Goal: Check status: Check status

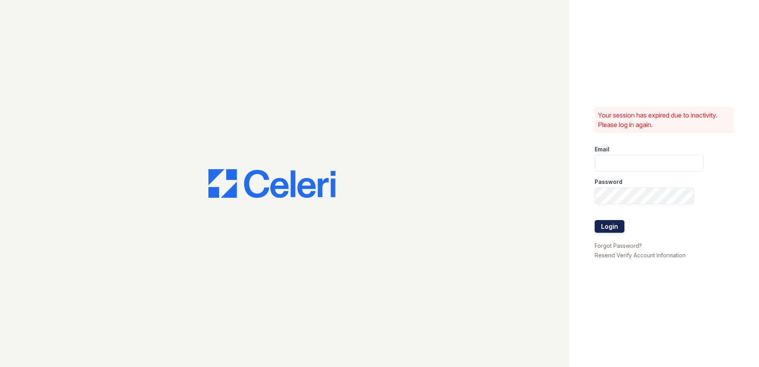
type input "joshua.patterson@greystar.com"
click at [601, 228] on button "Login" at bounding box center [610, 226] width 30 height 13
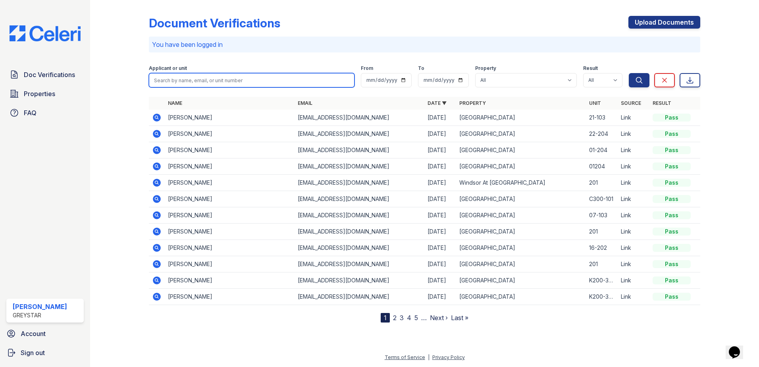
click at [158, 77] on input "search" at bounding box center [252, 80] width 206 height 14
type input "lori"
click at [629, 73] on button "Search" at bounding box center [639, 80] width 21 height 14
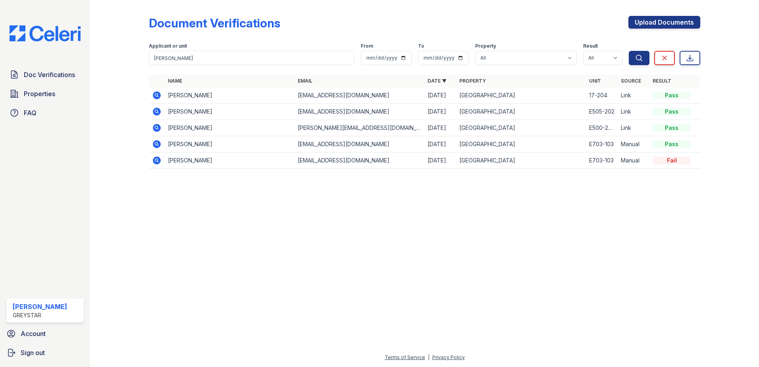
click at [160, 92] on icon at bounding box center [157, 96] width 10 height 10
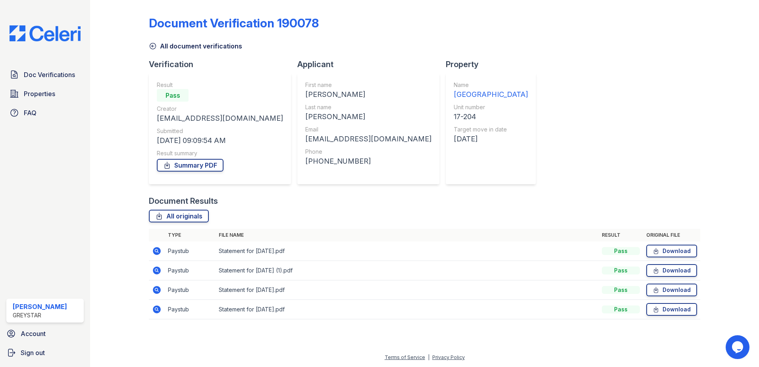
click at [153, 248] on icon at bounding box center [157, 251] width 10 height 10
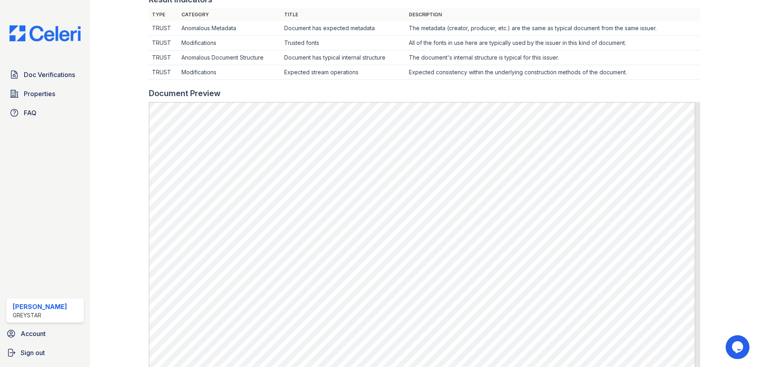
scroll to position [238, 0]
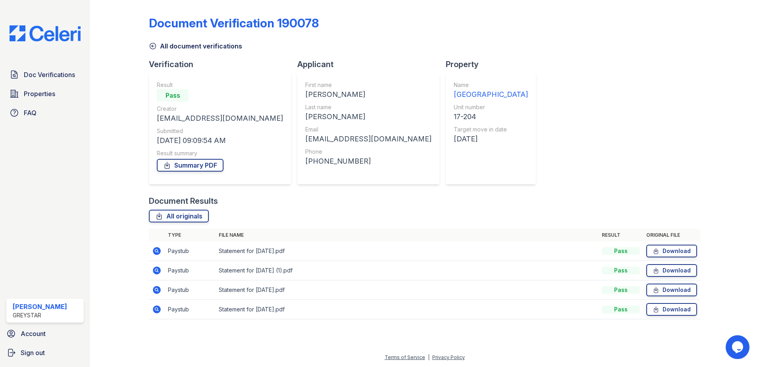
click at [155, 270] on icon at bounding box center [157, 271] width 10 height 10
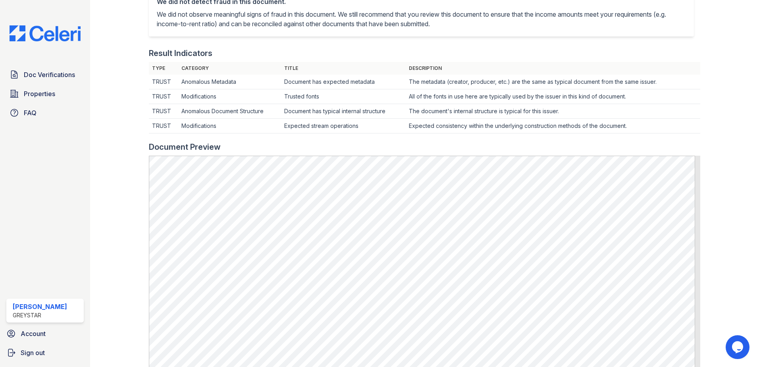
scroll to position [238, 0]
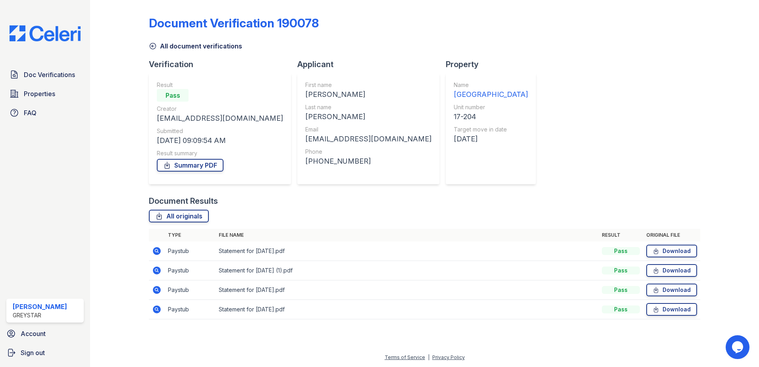
click at [154, 253] on icon at bounding box center [157, 251] width 8 height 8
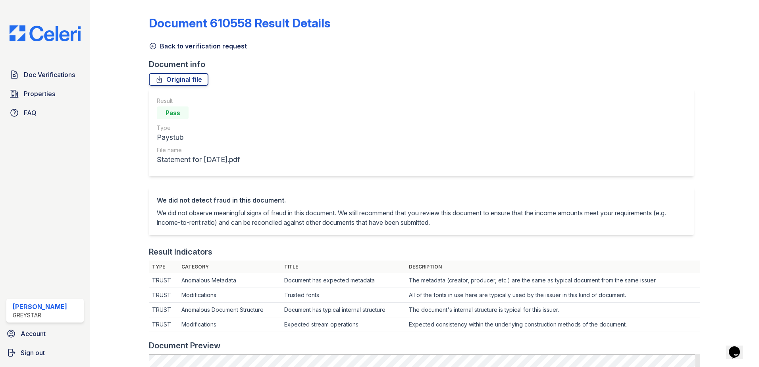
click at [149, 49] on icon at bounding box center [153, 46] width 8 height 8
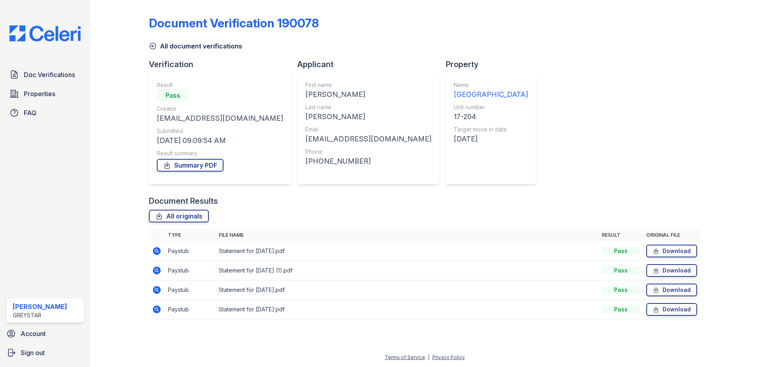
click at [154, 273] on icon at bounding box center [157, 270] width 8 height 8
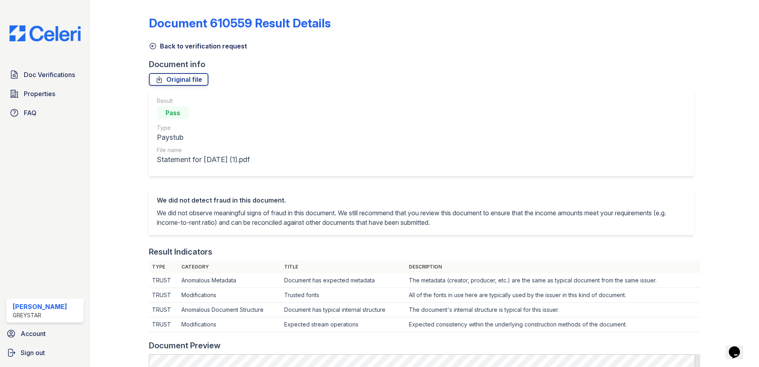
click at [156, 49] on icon at bounding box center [153, 46] width 8 height 8
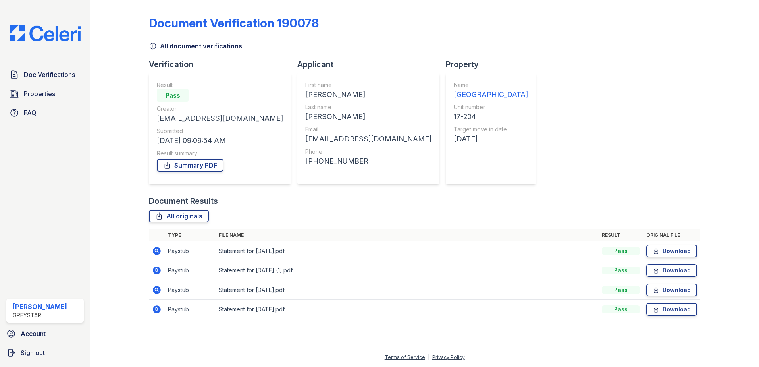
click at [155, 293] on icon at bounding box center [157, 290] width 10 height 10
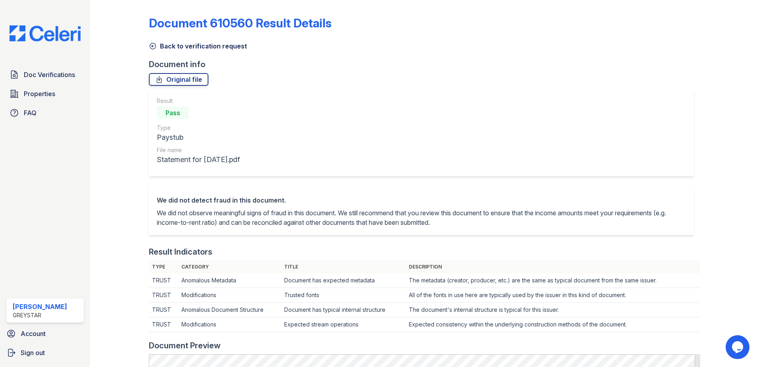
click at [149, 50] on icon at bounding box center [153, 46] width 8 height 8
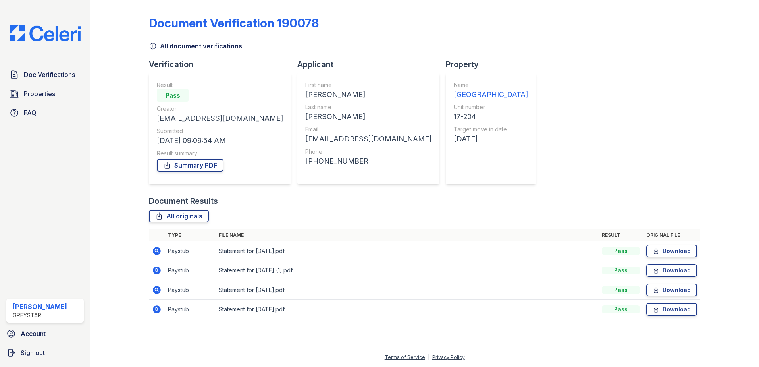
drag, startPoint x: 162, startPoint y: 306, endPoint x: 159, endPoint y: 310, distance: 4.2
click at [162, 306] on td at bounding box center [157, 309] width 16 height 19
drag, startPoint x: 159, startPoint y: 310, endPoint x: 160, endPoint y: 306, distance: 4.0
click at [159, 309] on icon at bounding box center [157, 309] width 8 height 8
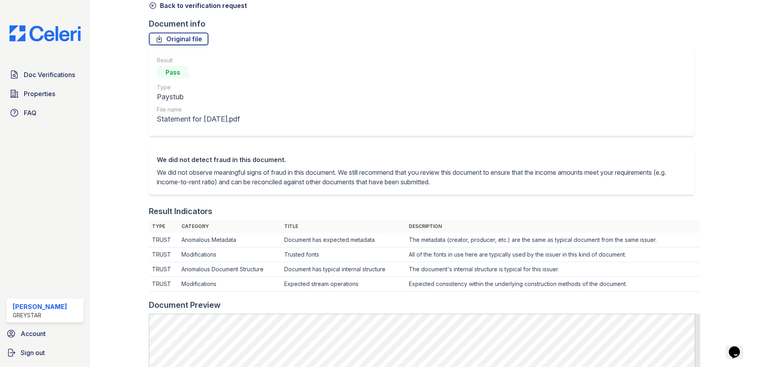
scroll to position [40, 0]
drag, startPoint x: 150, startPoint y: 6, endPoint x: 133, endPoint y: 76, distance: 72.1
click at [150, 6] on icon at bounding box center [153, 6] width 8 height 8
